Goal: Task Accomplishment & Management: Manage account settings

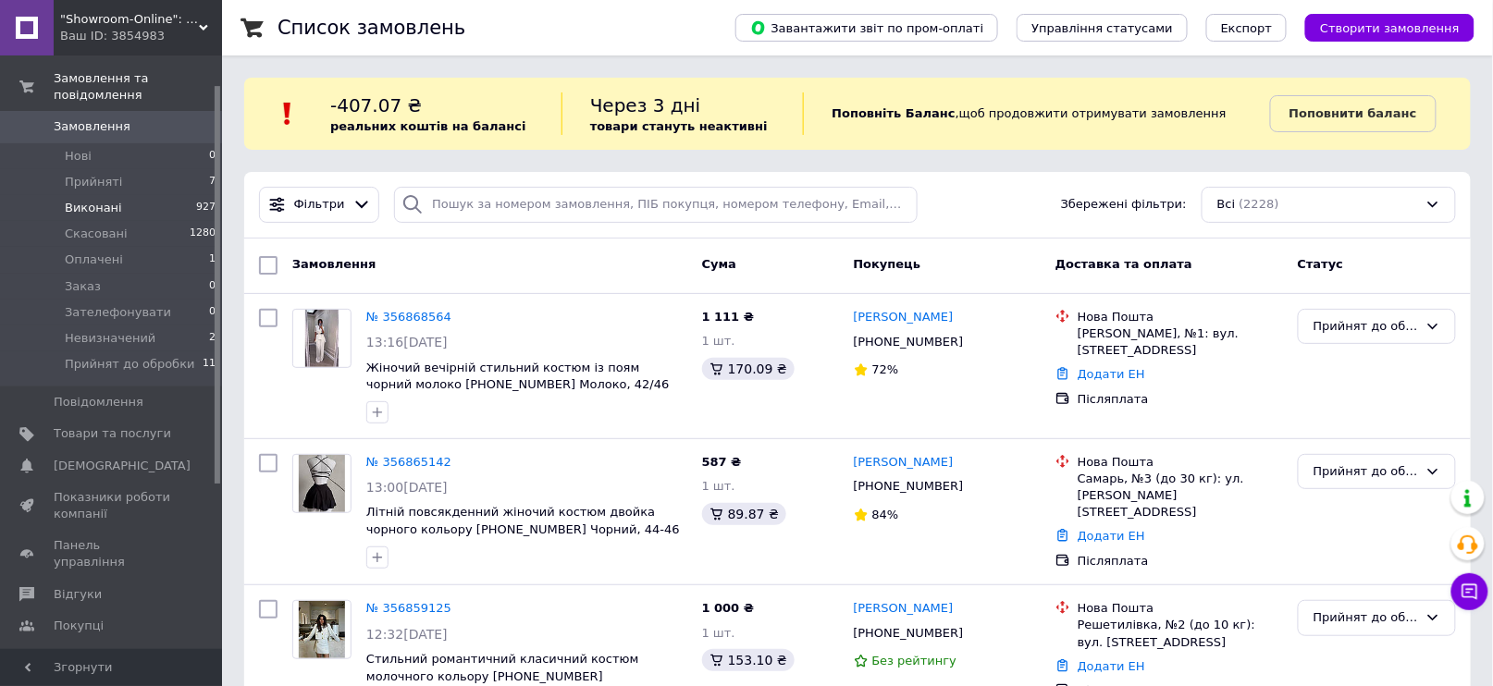
scroll to position [43, 0]
click at [89, 176] on span "Прийняті" at bounding box center [93, 184] width 57 height 17
click at [96, 427] on span "Товари та послуги" at bounding box center [112, 435] width 117 height 17
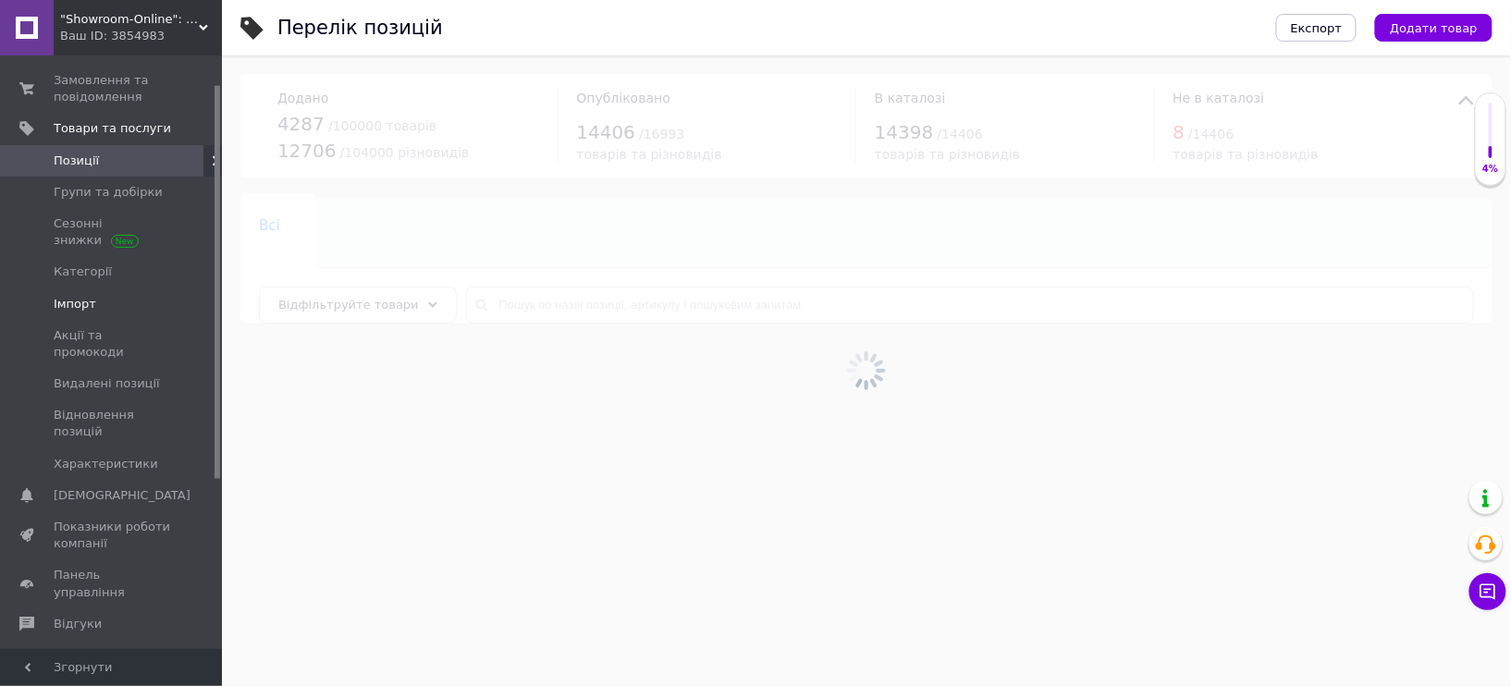
click at [67, 304] on span "Імпорт" at bounding box center [75, 304] width 43 height 17
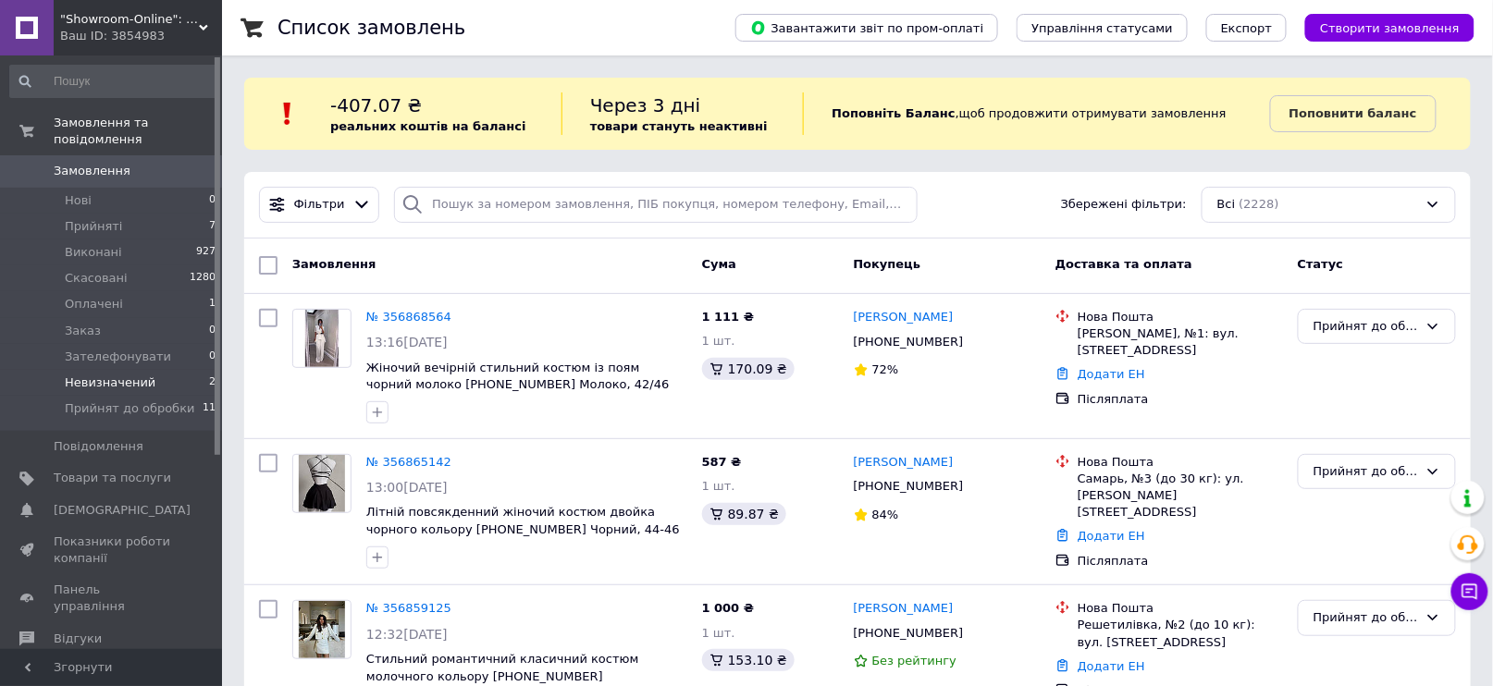
click at [113, 375] on span "Невизначений" at bounding box center [110, 383] width 91 height 17
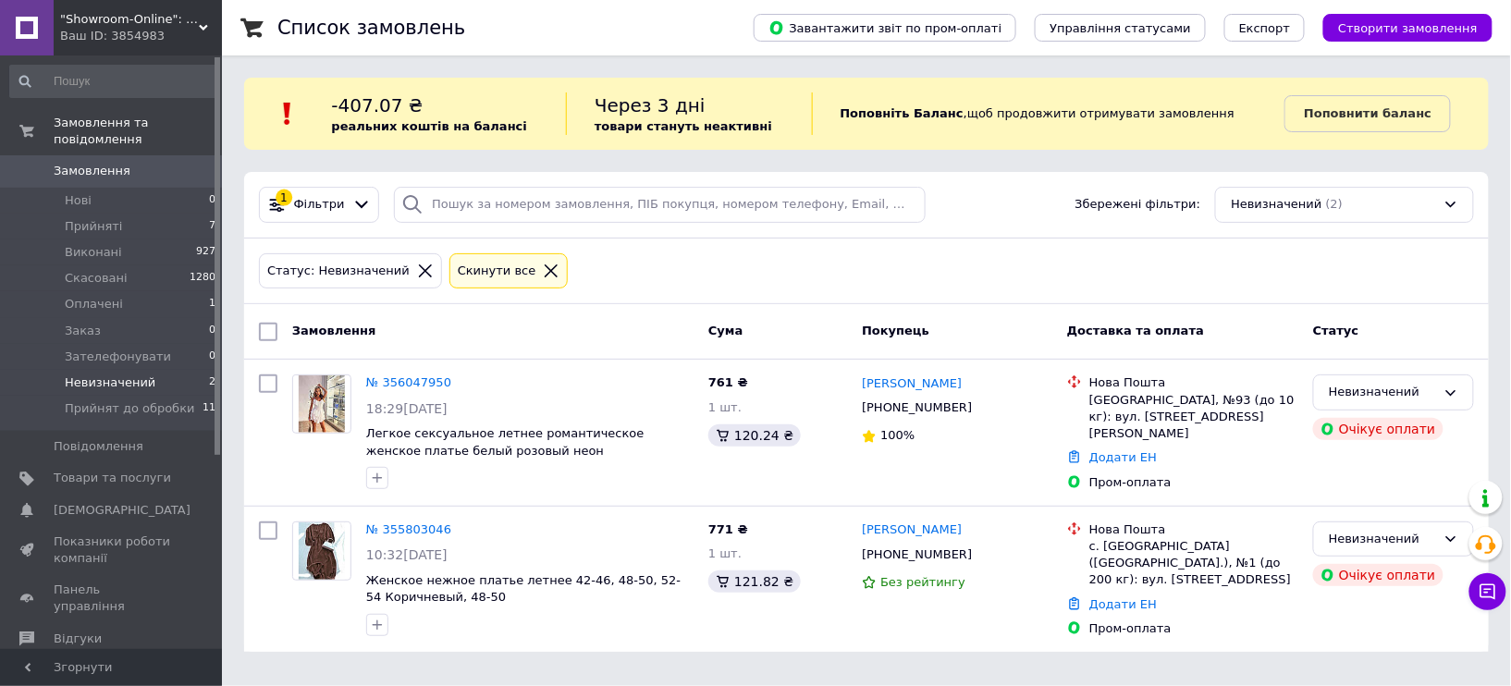
drag, startPoint x: 414, startPoint y: 530, endPoint x: 382, endPoint y: 533, distance: 32.5
click at [382, 533] on link "№ 355803046" at bounding box center [408, 530] width 85 height 14
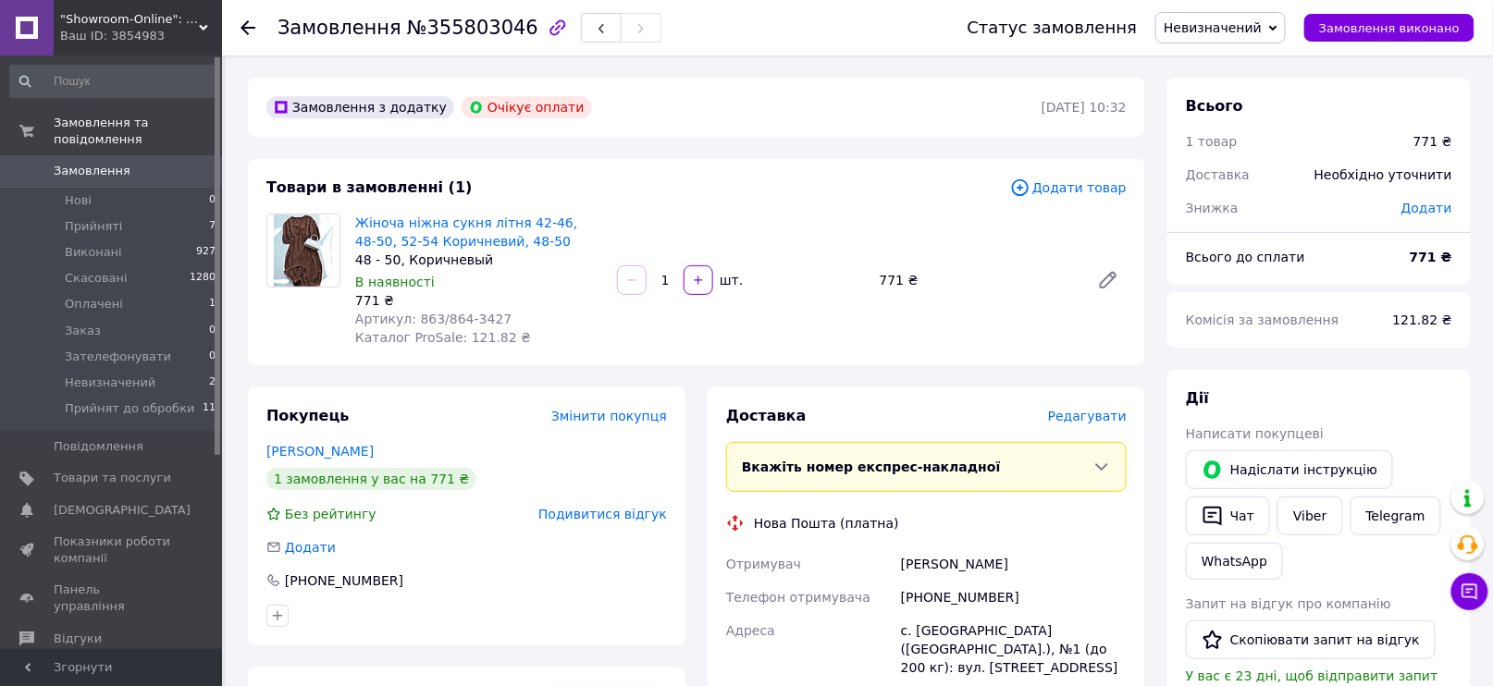
click at [615, 509] on span "Подивитися відгук" at bounding box center [602, 514] width 129 height 15
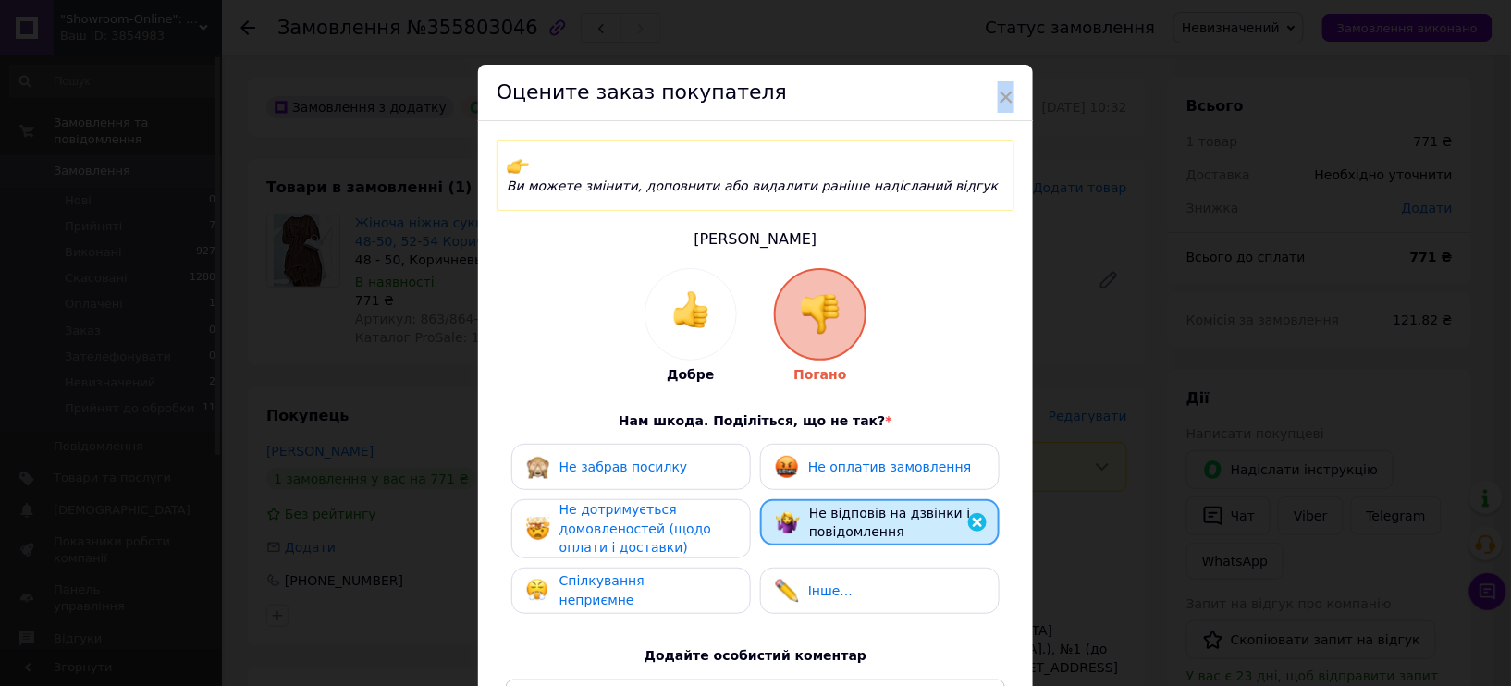
click at [1004, 86] on span "×" at bounding box center [1006, 96] width 17 height 31
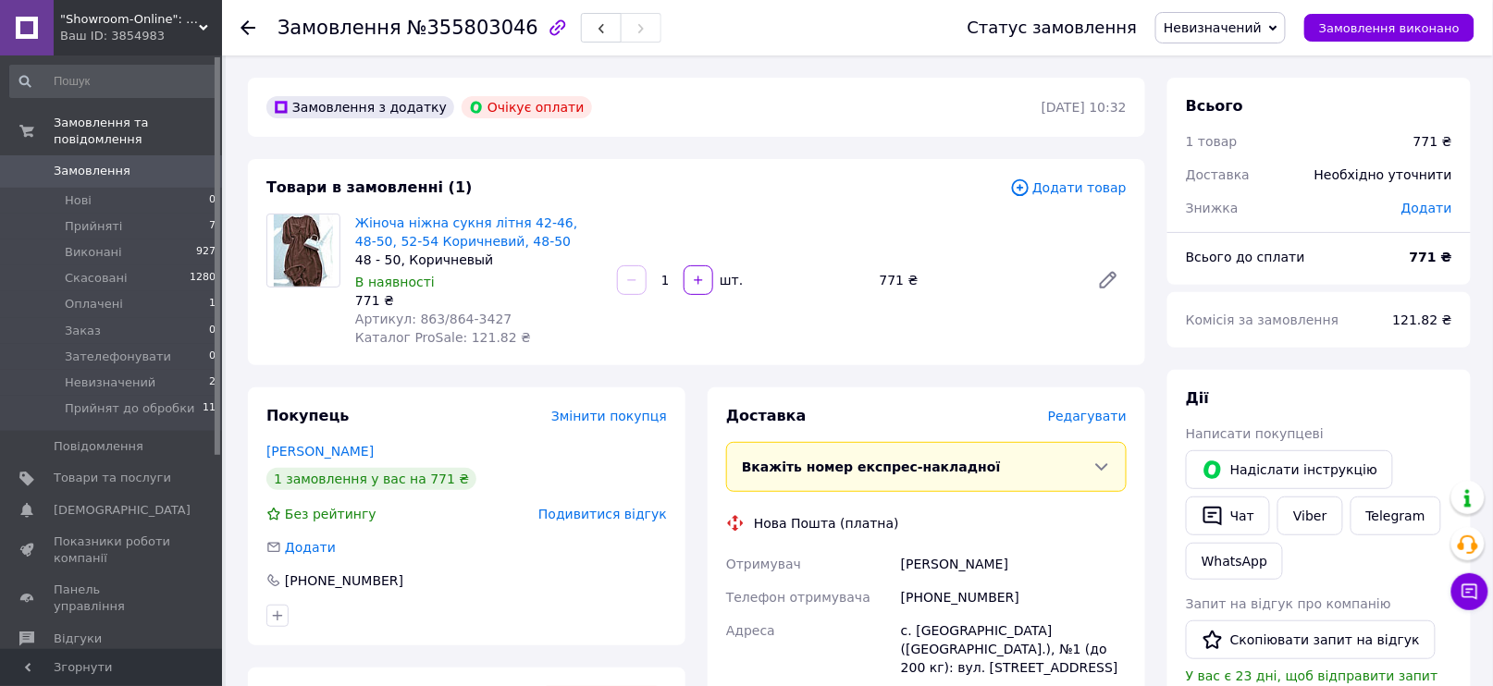
click at [1232, 24] on span "Невизначений" at bounding box center [1213, 27] width 98 height 15
click at [1206, 120] on li "Скасовано" at bounding box center [1230, 120] width 149 height 28
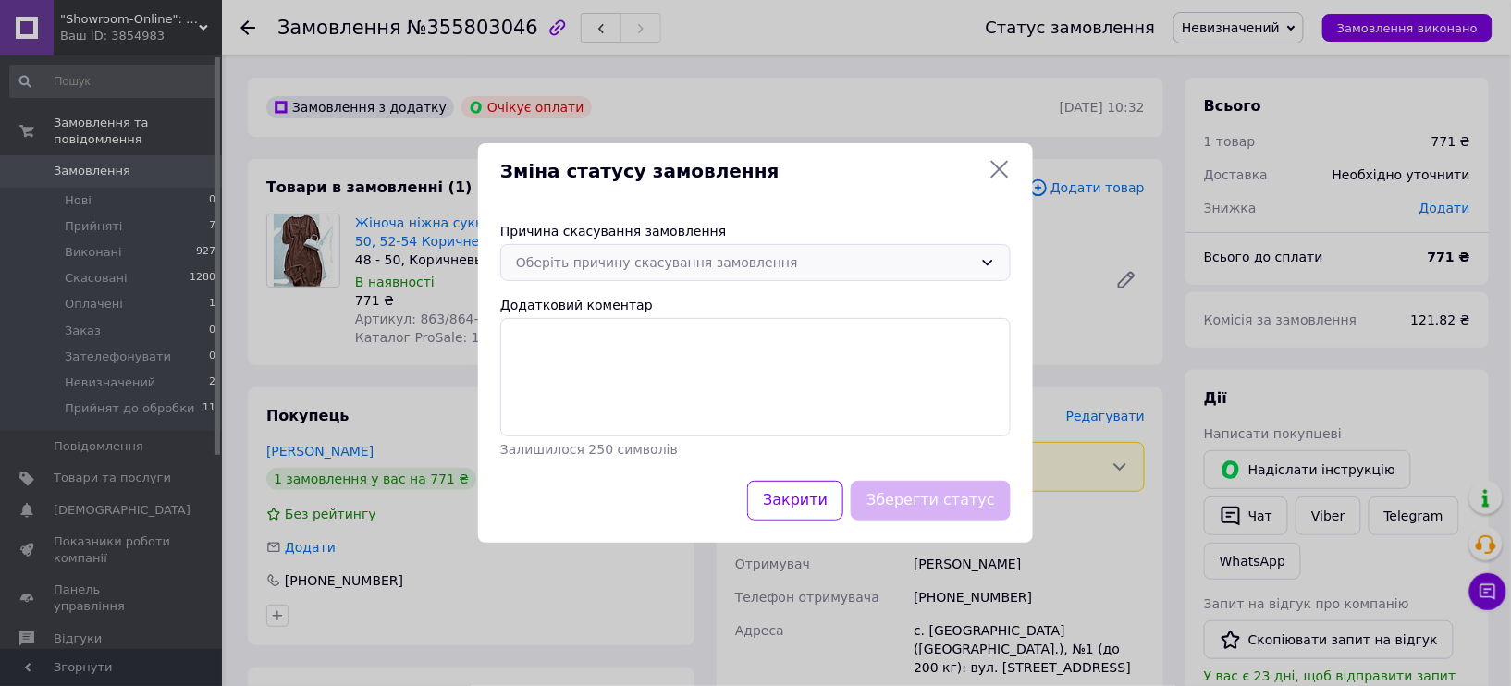
click at [984, 259] on icon at bounding box center [987, 262] width 15 height 15
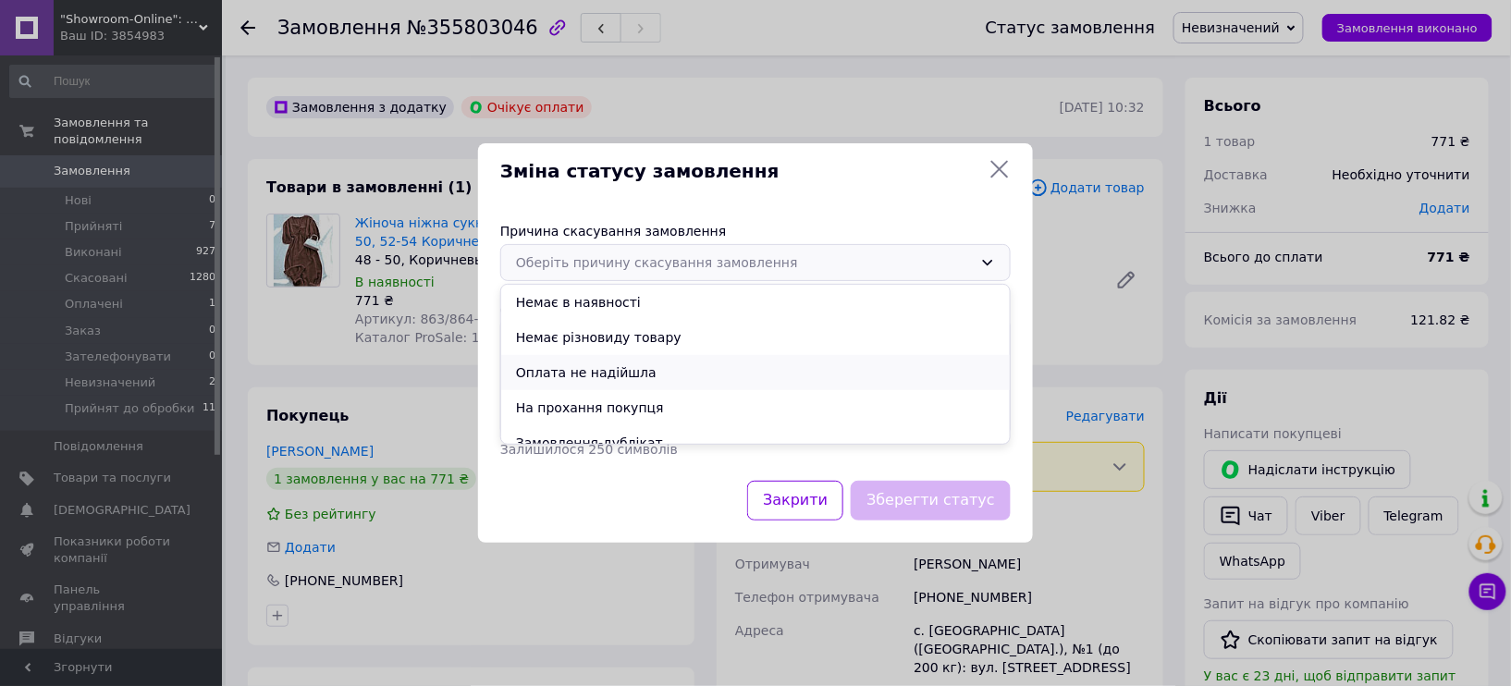
click at [594, 370] on li "Оплата не надійшла" at bounding box center [755, 372] width 509 height 35
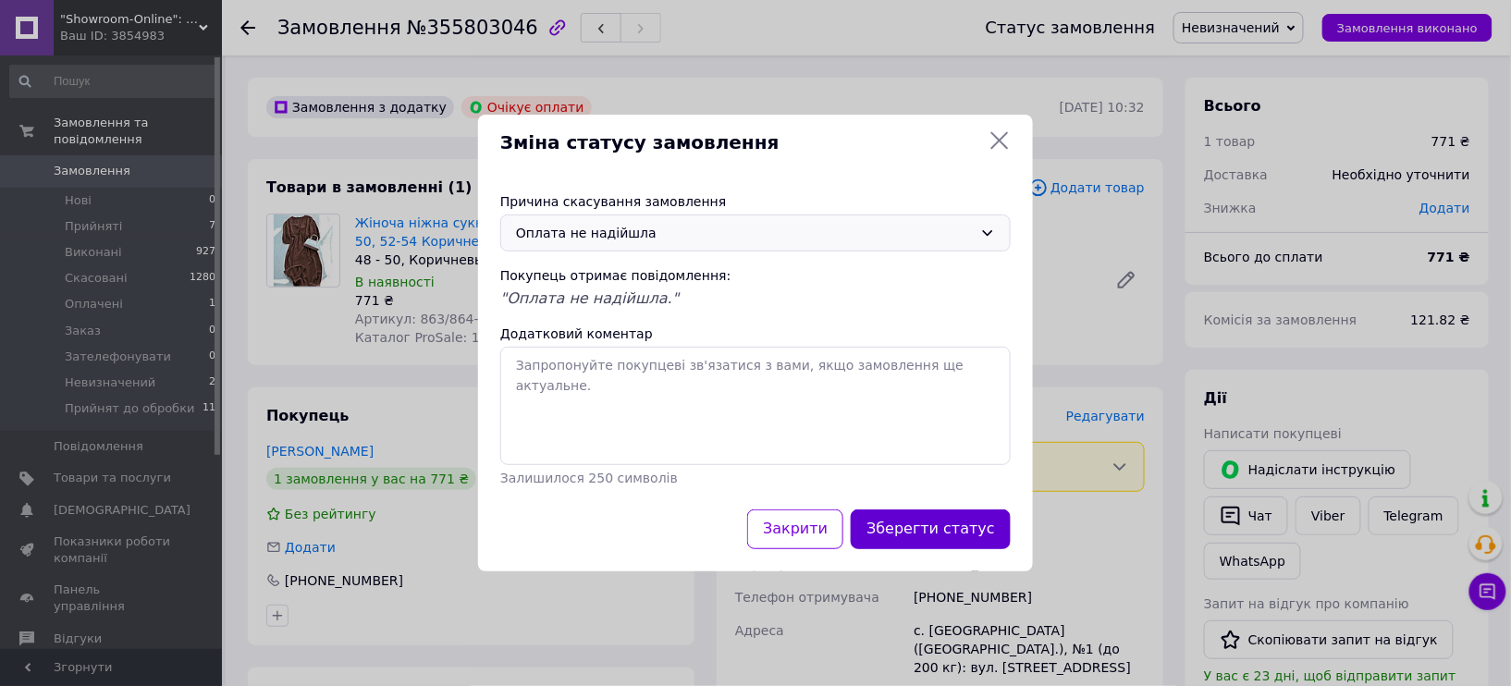
click at [921, 535] on button "Зберегти статус" at bounding box center [931, 530] width 160 height 40
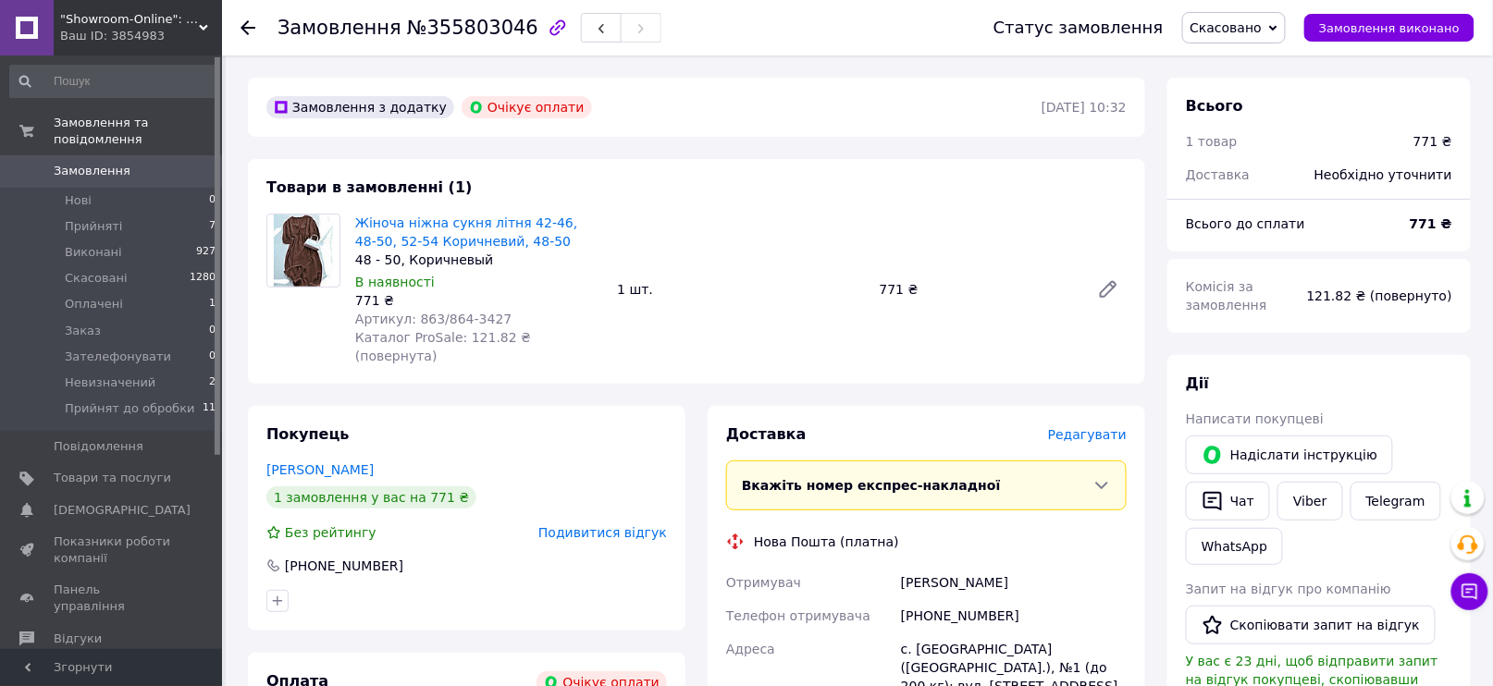
click at [241, 22] on icon at bounding box center [247, 27] width 15 height 15
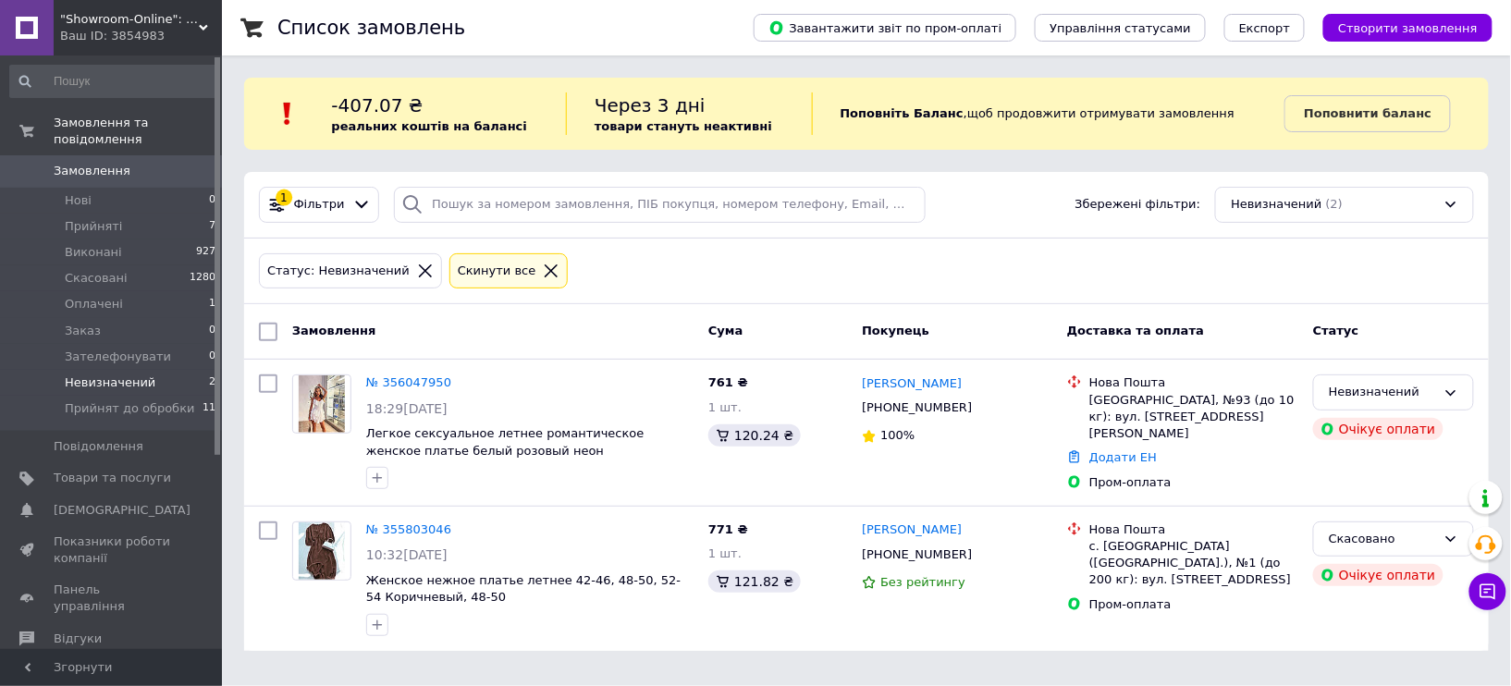
click at [82, 163] on span "Замовлення" at bounding box center [92, 171] width 77 height 17
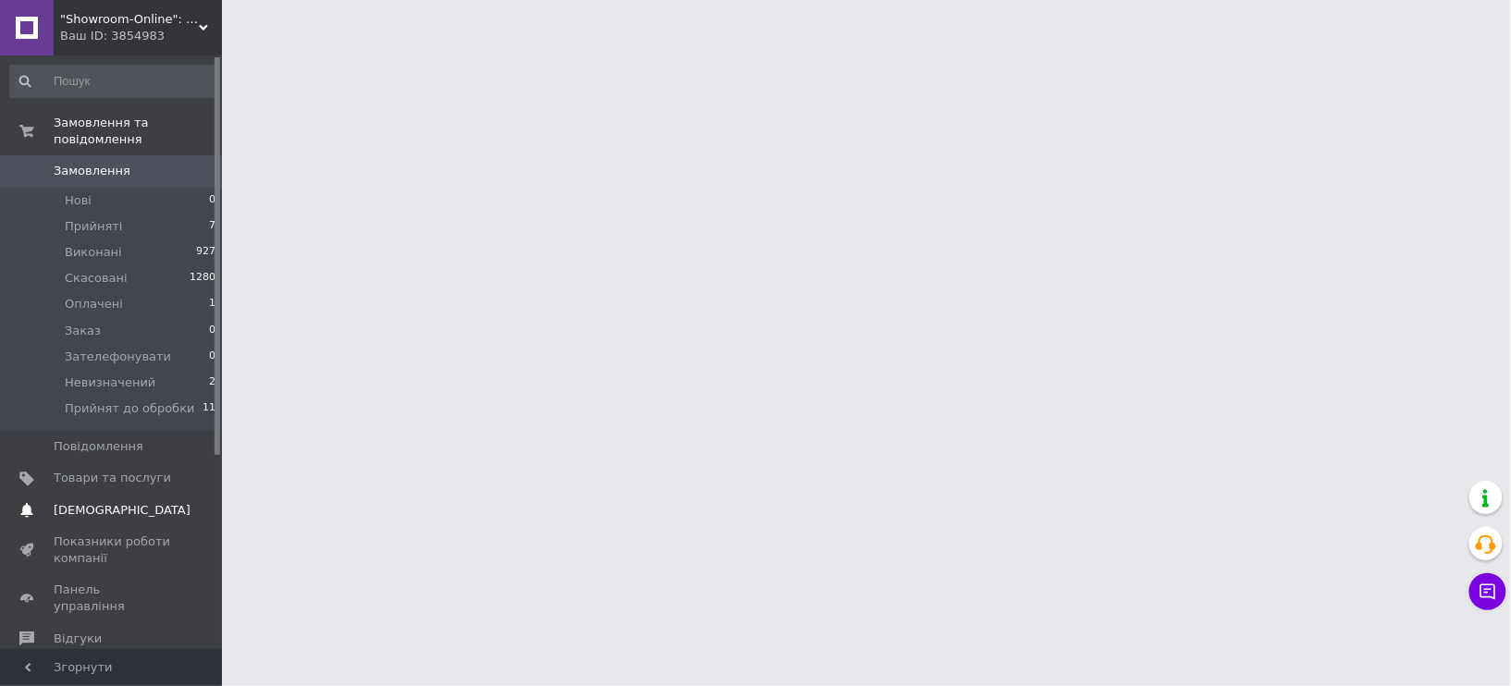
click at [105, 502] on span "[DEMOGRAPHIC_DATA]" at bounding box center [122, 510] width 137 height 17
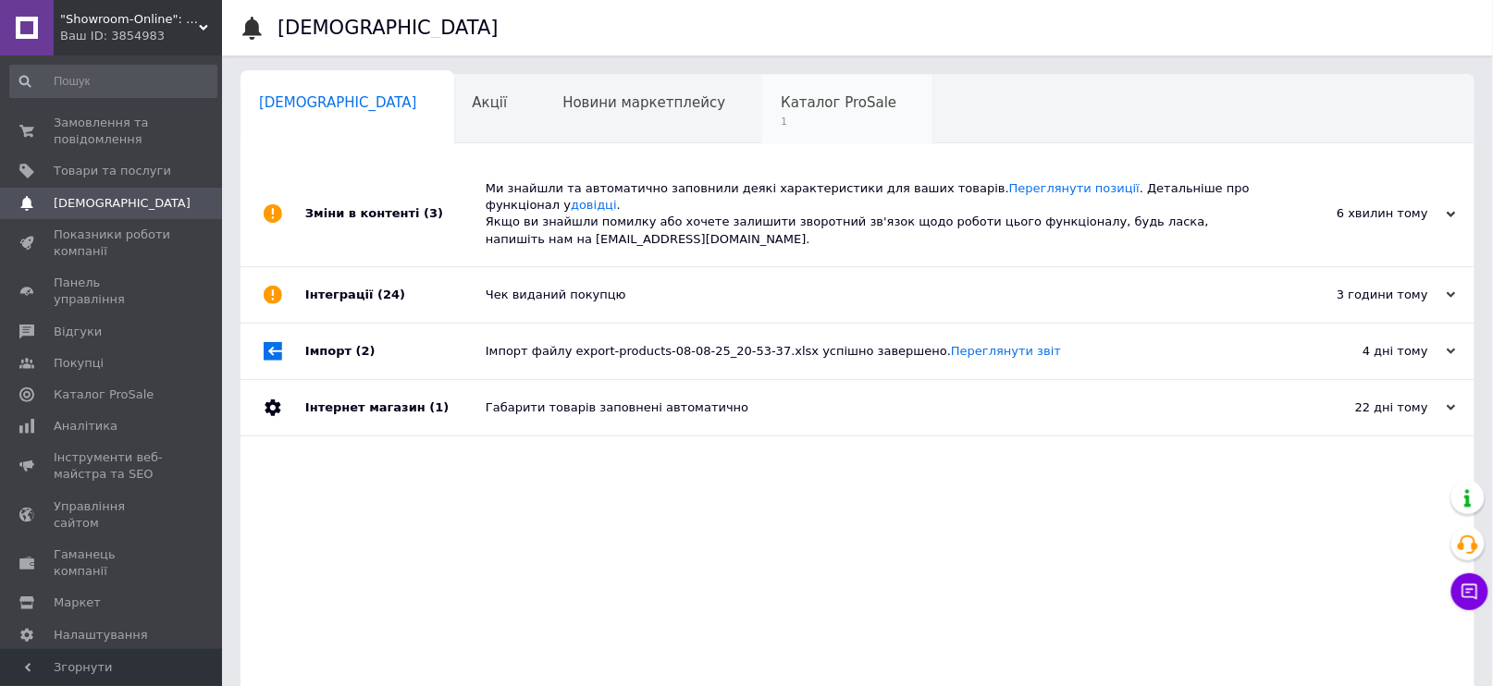
click at [781, 97] on span "Каталог ProSale" at bounding box center [839, 102] width 116 height 17
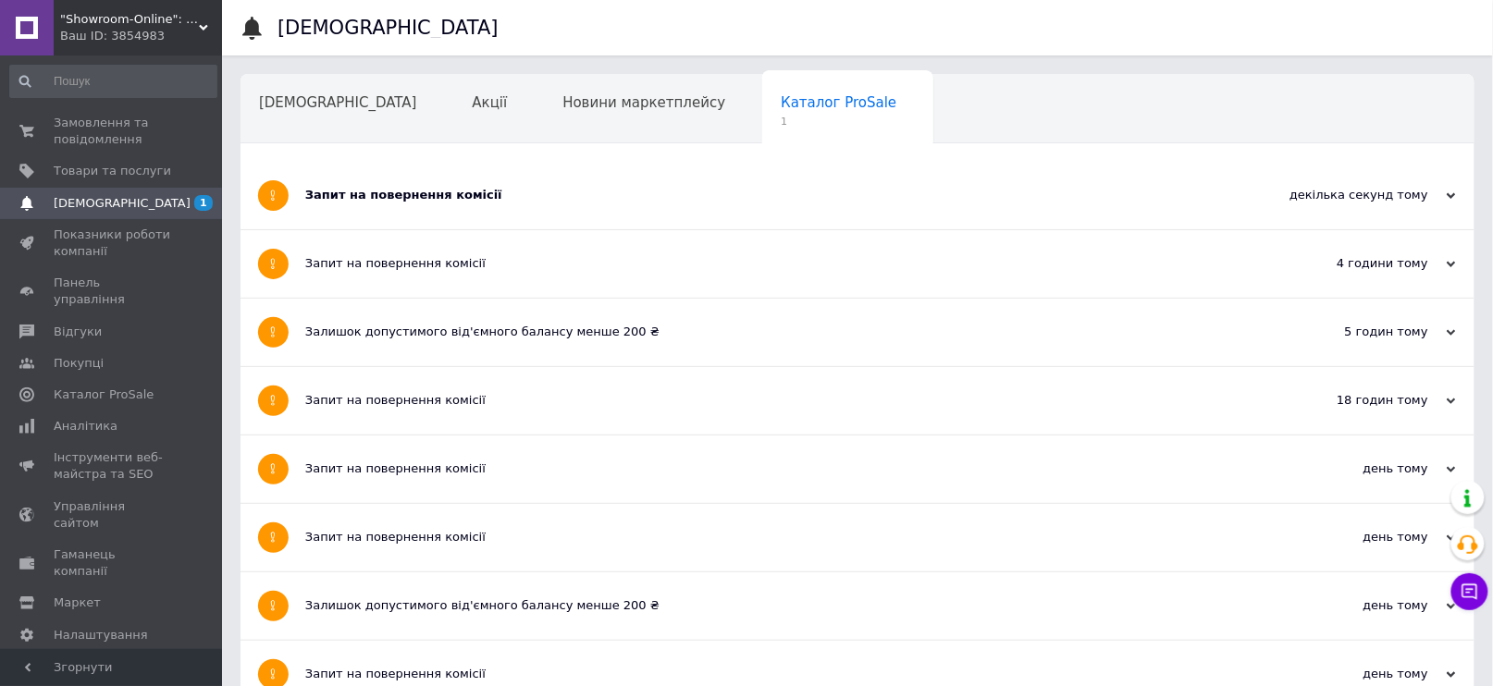
click at [433, 190] on div "Запит на повернення комісії" at bounding box center [788, 195] width 966 height 17
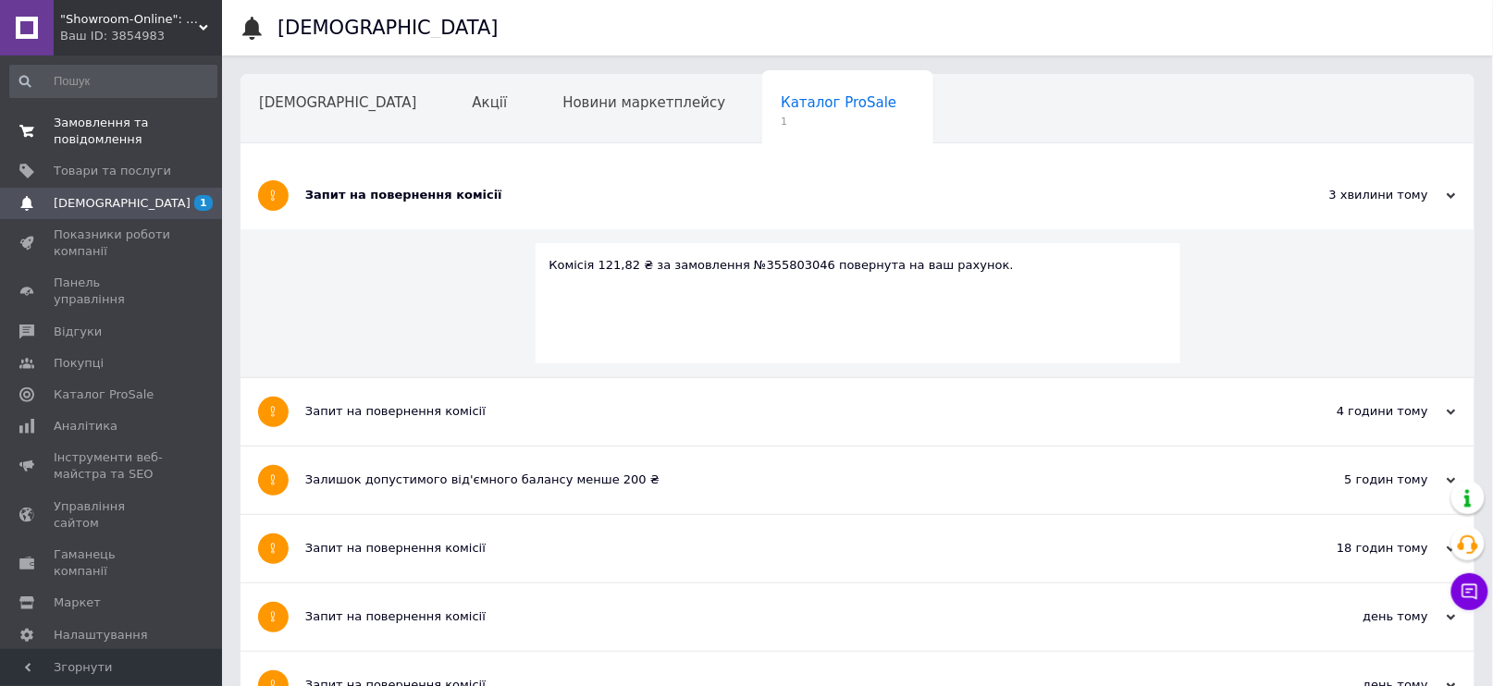
click at [104, 129] on span "Замовлення та повідомлення" at bounding box center [112, 131] width 117 height 33
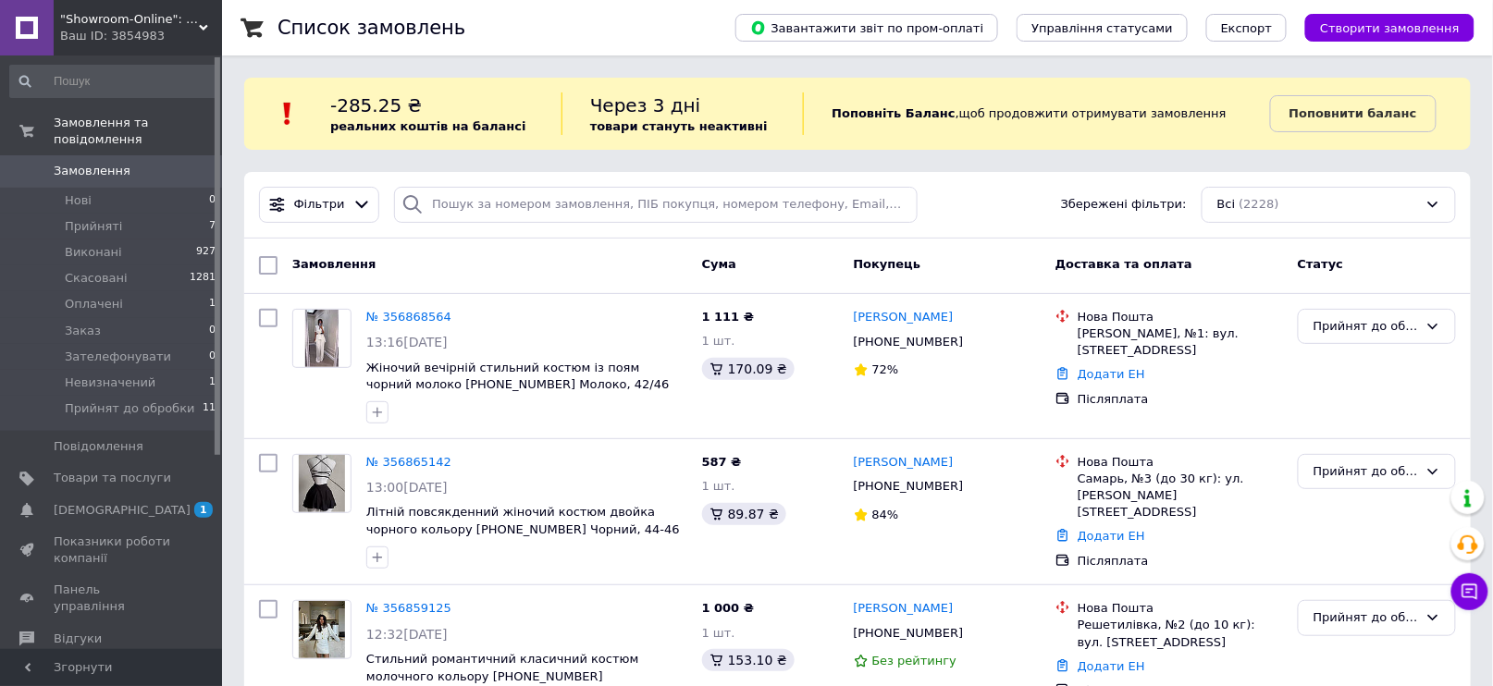
click at [93, 163] on span "Замовлення" at bounding box center [92, 171] width 77 height 17
